Goal: Transaction & Acquisition: Purchase product/service

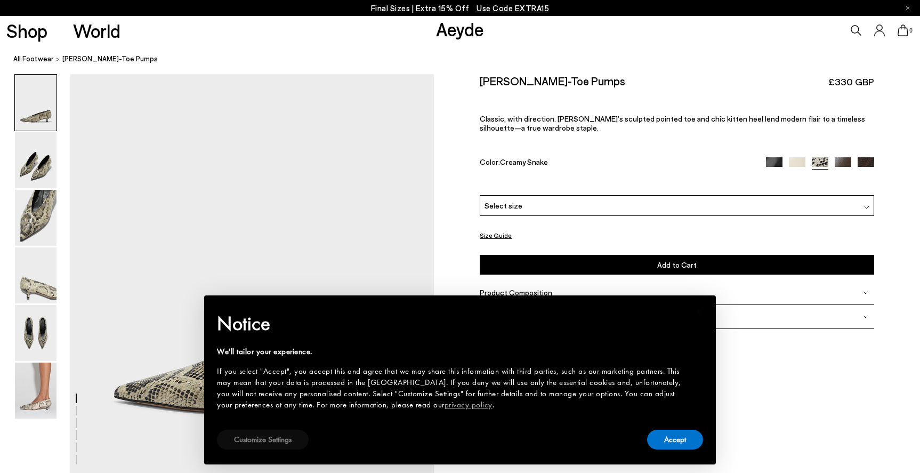
click at [274, 442] on button "Customize Settings" at bounding box center [263, 439] width 92 height 20
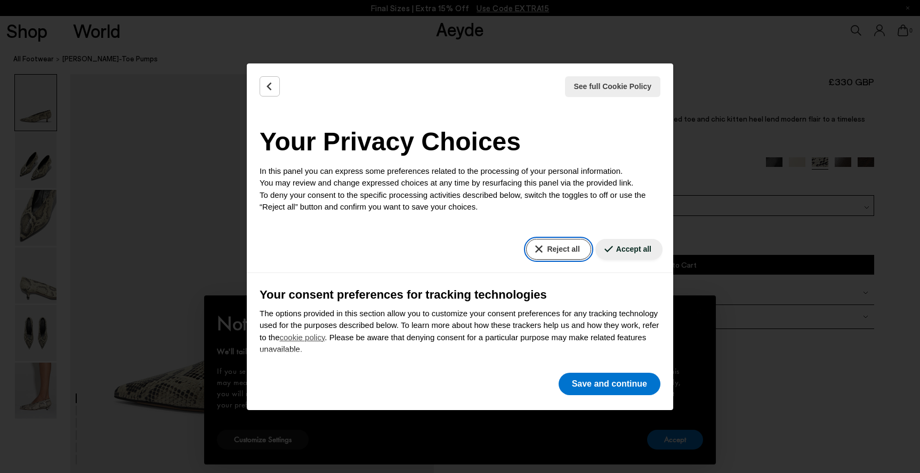
click at [561, 258] on button "Reject all" at bounding box center [558, 249] width 64 height 21
click at [550, 253] on button "Reject all" at bounding box center [558, 249] width 64 height 21
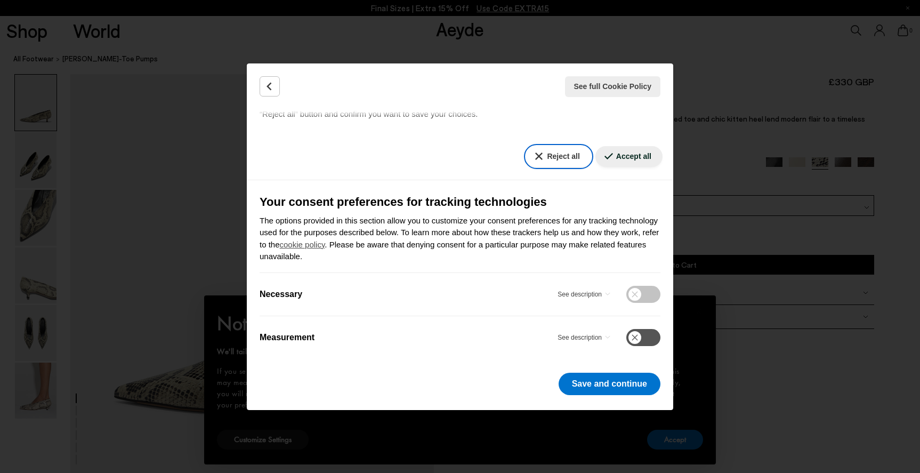
scroll to position [104, 0]
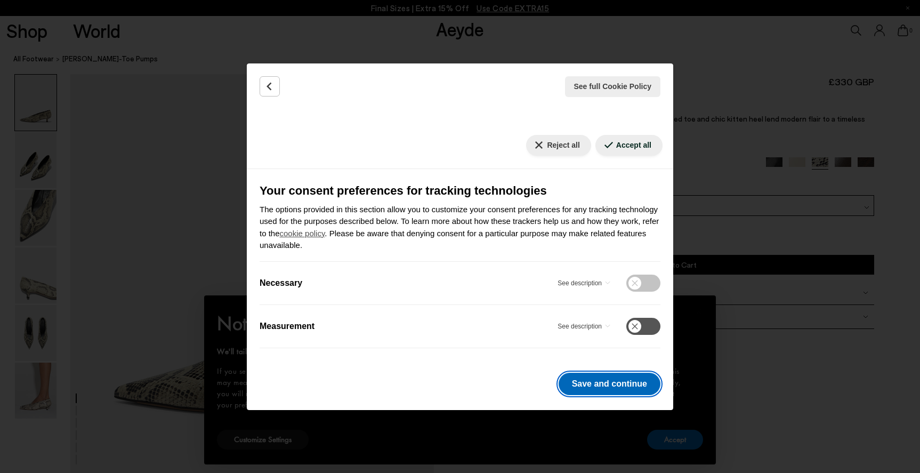
click at [612, 390] on button "Save and continue" at bounding box center [609, 383] width 102 height 22
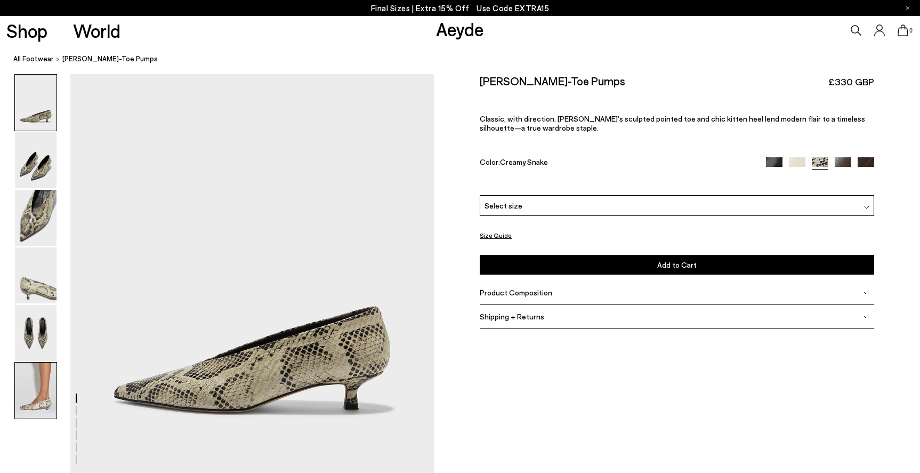
click at [36, 384] on img at bounding box center [36, 390] width 42 height 56
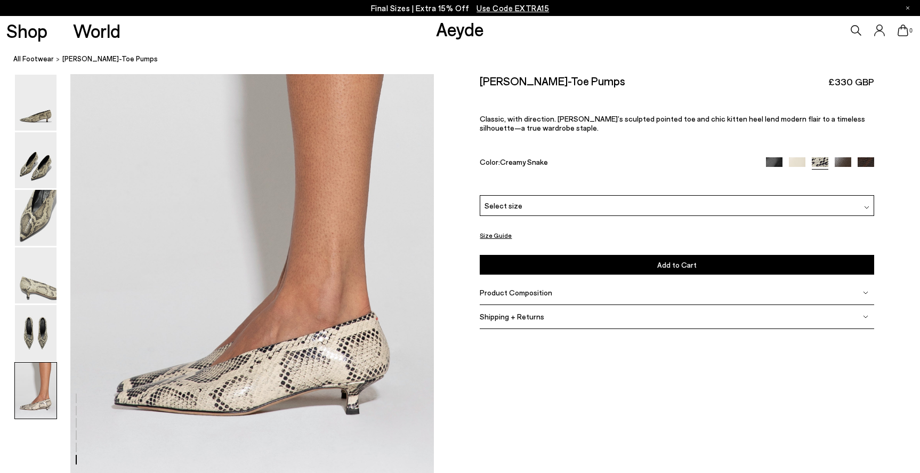
scroll to position [2419, 0]
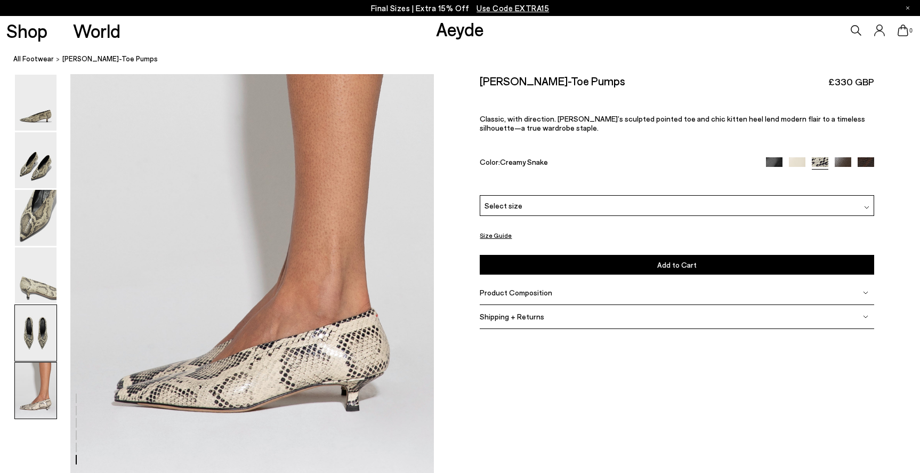
click at [39, 334] on img at bounding box center [36, 333] width 42 height 56
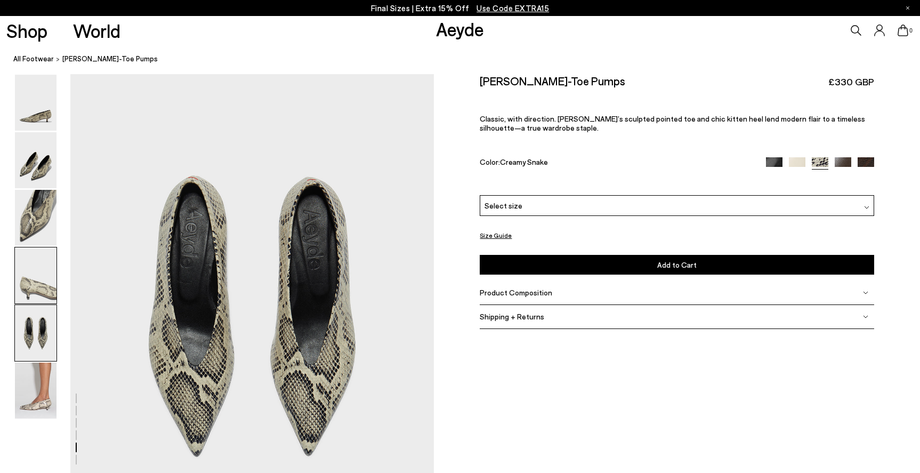
click at [35, 254] on img at bounding box center [36, 275] width 42 height 56
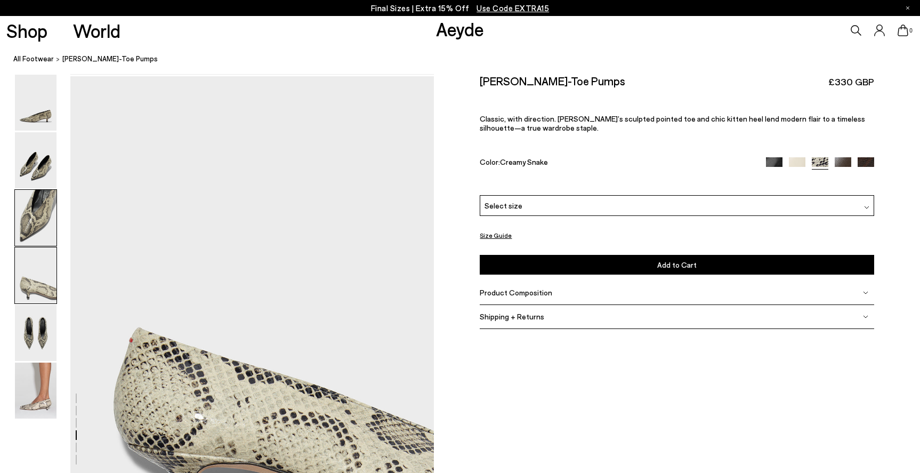
click at [36, 217] on img at bounding box center [36, 218] width 42 height 56
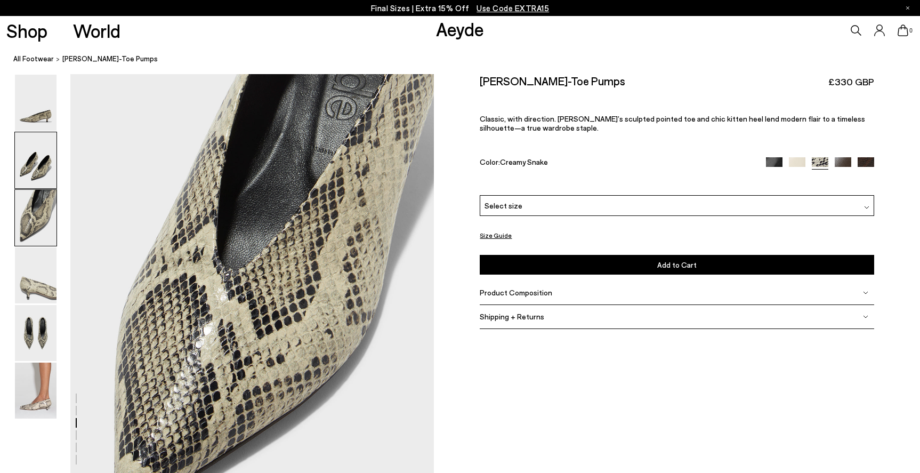
click at [37, 161] on img at bounding box center [36, 160] width 42 height 56
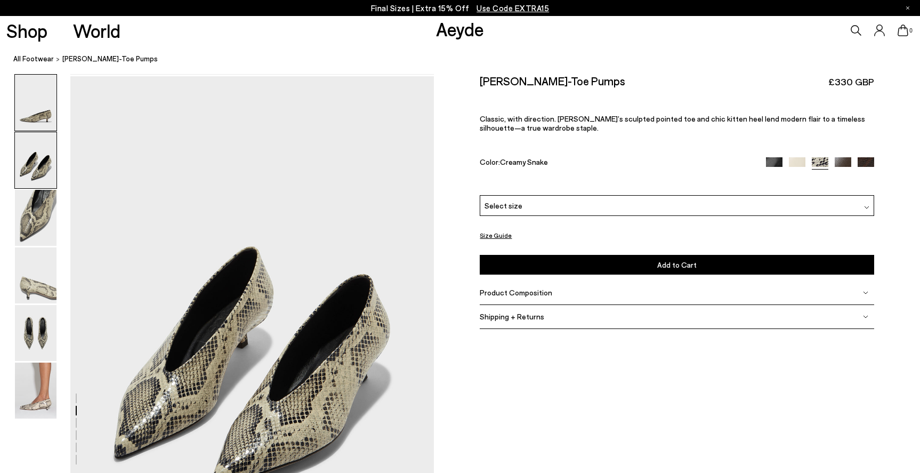
click at [37, 113] on img at bounding box center [36, 103] width 42 height 56
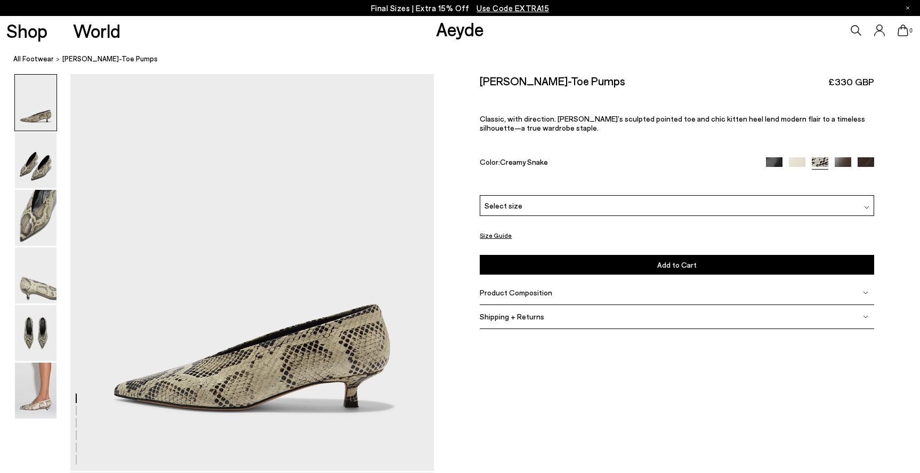
scroll to position [0, 0]
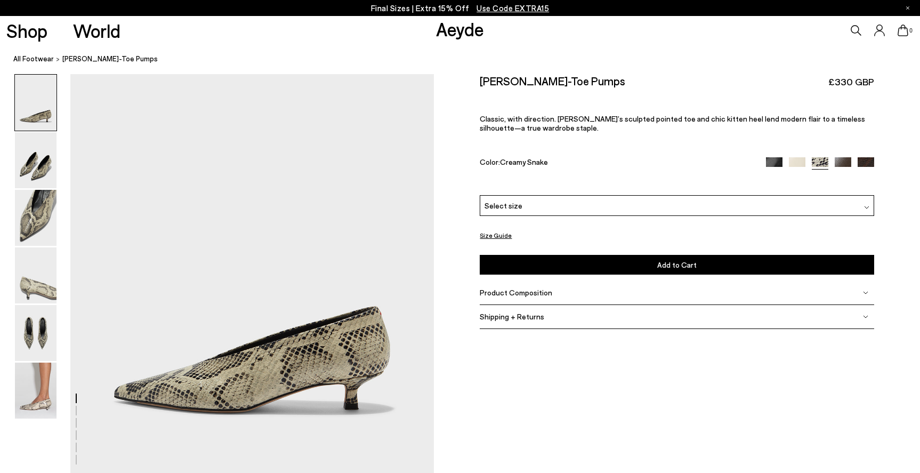
click at [866, 163] on img at bounding box center [865, 165] width 17 height 17
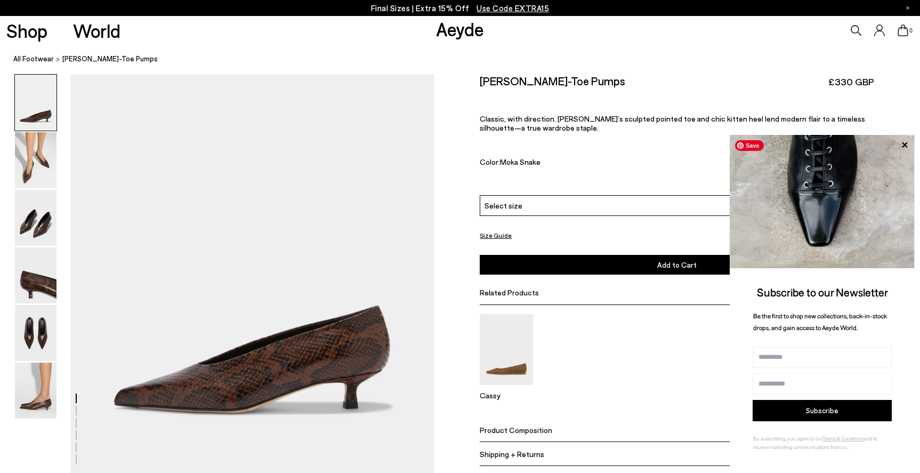
click at [847, 164] on body "Your item is added to cart. View Cart × Final Sizes | Extra 15% Off Use Code EX…" at bounding box center [460, 236] width 920 height 473
click at [904, 145] on icon at bounding box center [904, 144] width 5 height 5
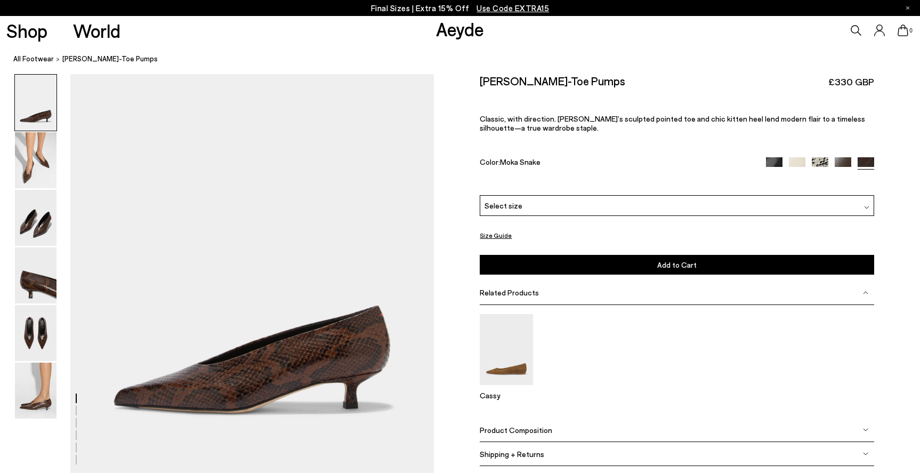
click at [846, 160] on img at bounding box center [842, 165] width 17 height 17
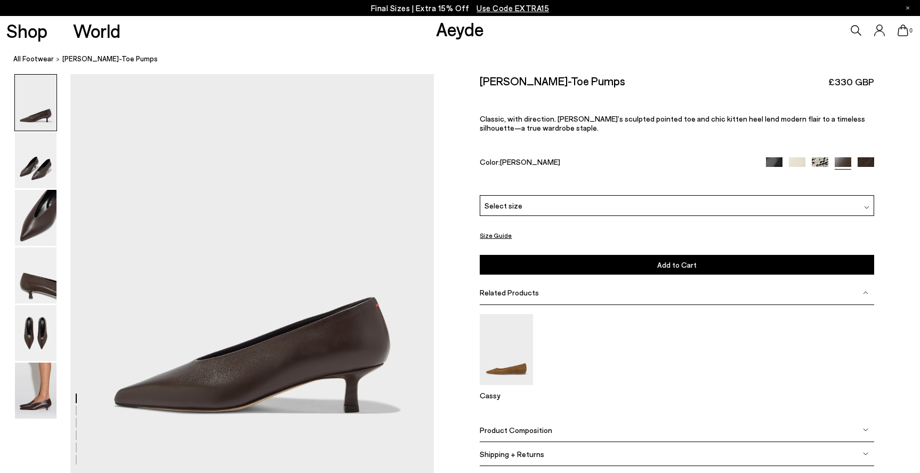
click at [773, 161] on img at bounding box center [774, 165] width 17 height 17
